Goal: Task Accomplishment & Management: Understand process/instructions

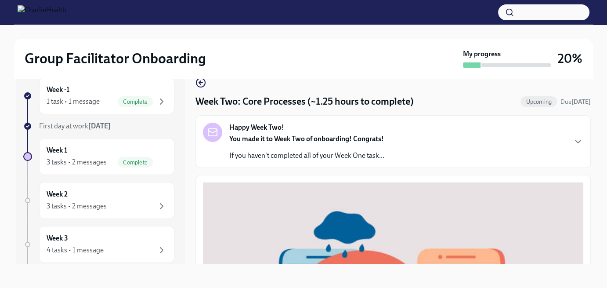
scroll to position [351, 0]
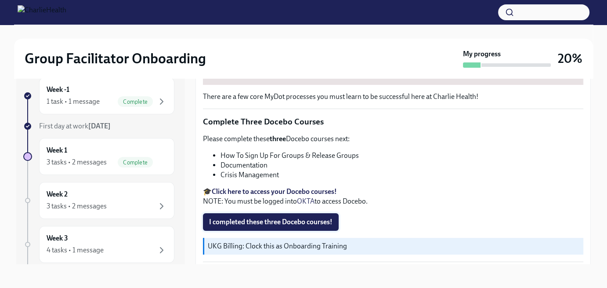
click at [273, 217] on span "I completed these three Docebo courses!" at bounding box center [270, 221] width 123 height 9
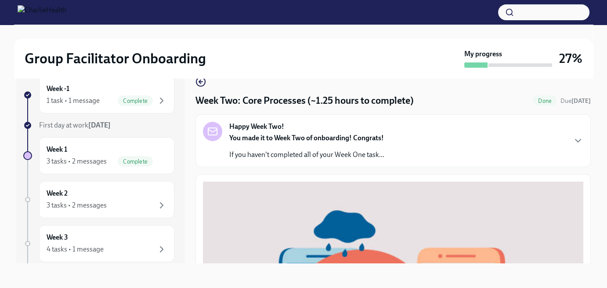
scroll to position [0, 0]
click at [573, 140] on icon "button" at bounding box center [578, 140] width 11 height 11
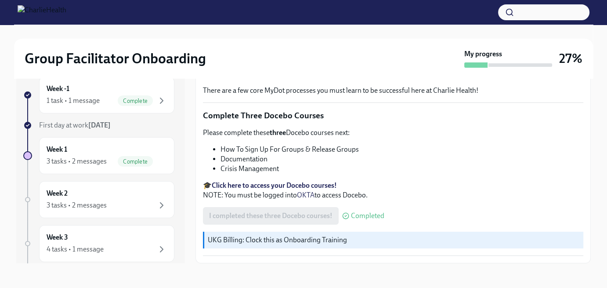
scroll to position [651, 0]
click at [117, 201] on div "3 tasks • 2 messages" at bounding box center [107, 205] width 120 height 11
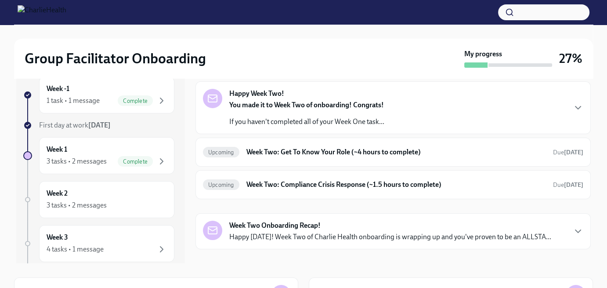
scroll to position [33, 0]
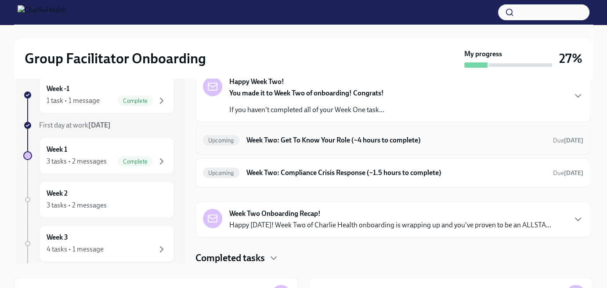
click at [447, 138] on h6 "Week Two: Get To Know Your Role (~4 hours to complete)" at bounding box center [395, 140] width 299 height 10
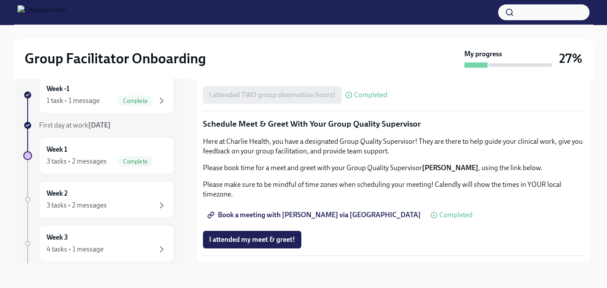
scroll to position [850, 0]
click at [92, 162] on div "3 tasks • 2 messages" at bounding box center [77, 161] width 60 height 10
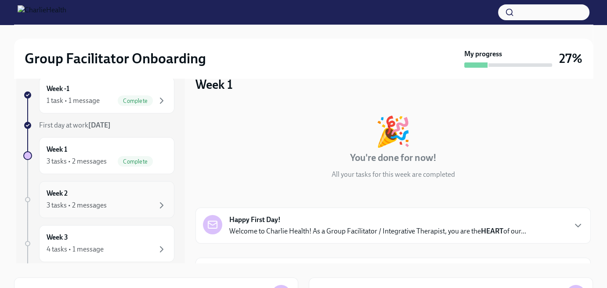
click at [90, 201] on div "3 tasks • 2 messages" at bounding box center [77, 205] width 60 height 10
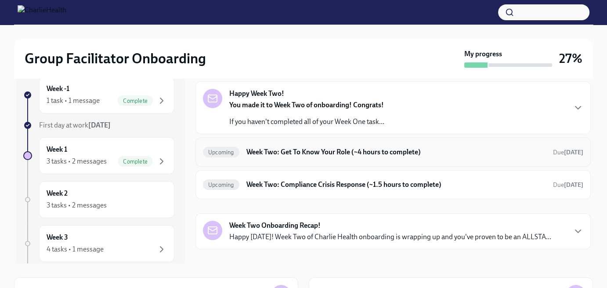
scroll to position [33, 0]
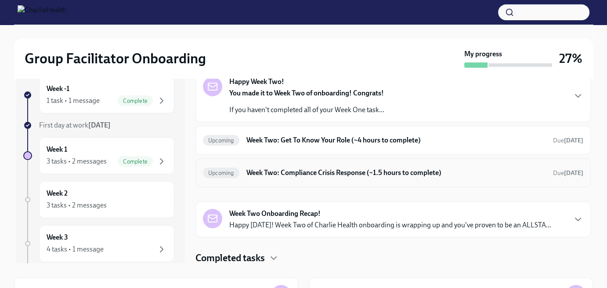
click at [457, 173] on h6 "Week Two: Compliance Crisis Response (~1.5 hours to complete)" at bounding box center [395, 173] width 299 height 10
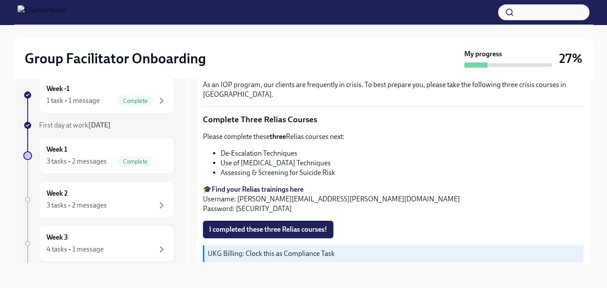
scroll to position [346, 0]
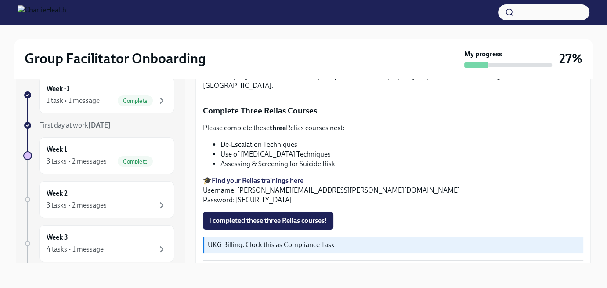
click at [255, 176] on strong "Find your Relias trainings here" at bounding box center [258, 180] width 92 height 8
